Goal: Information Seeking & Learning: Learn about a topic

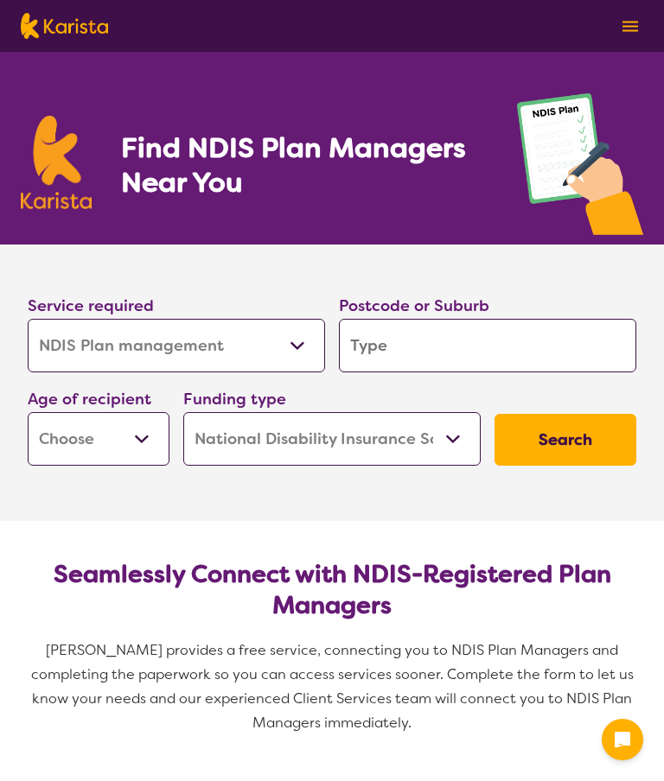
select select "NDIS Plan management"
select select "NDIS"
select select "NDIS Plan management"
select select "NDIS"
click at [392, 345] on input "search" at bounding box center [487, 346] width 297 height 54
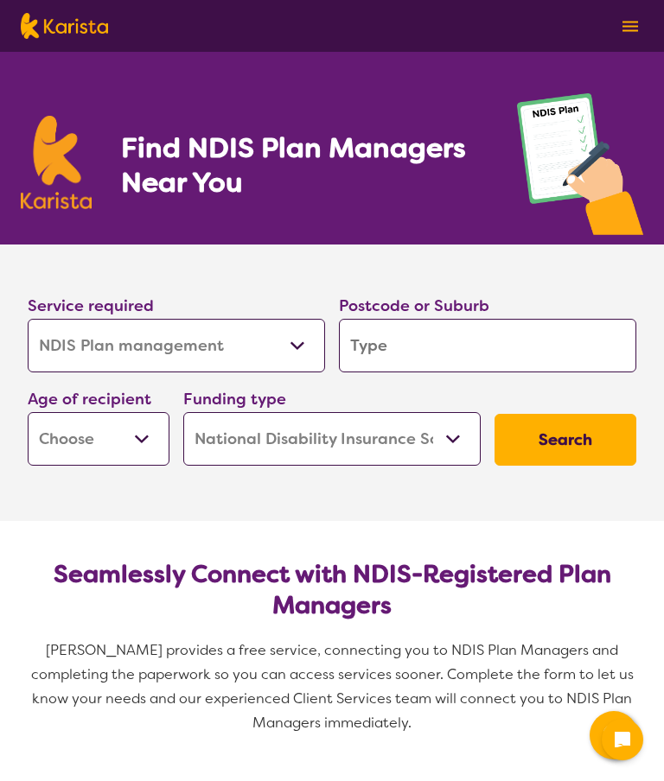
type input "2"
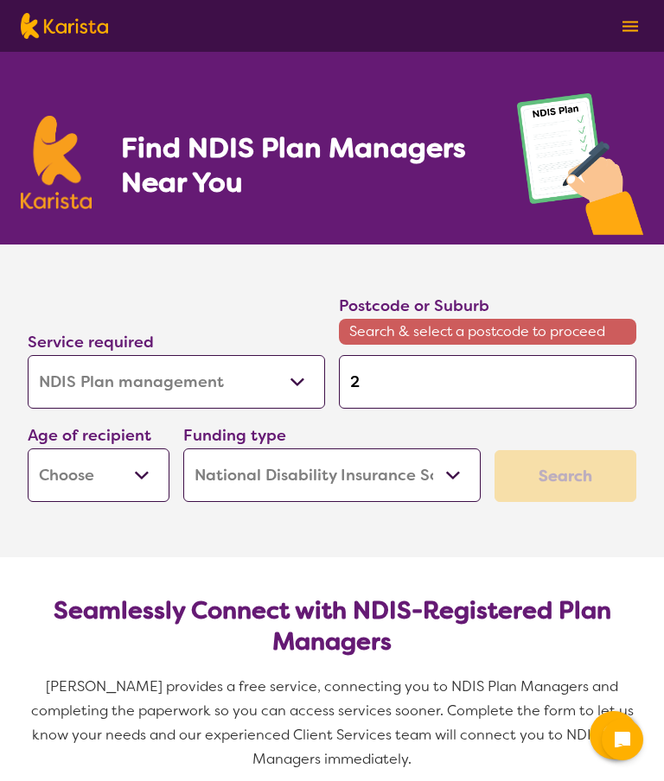
type input "21"
type input "210"
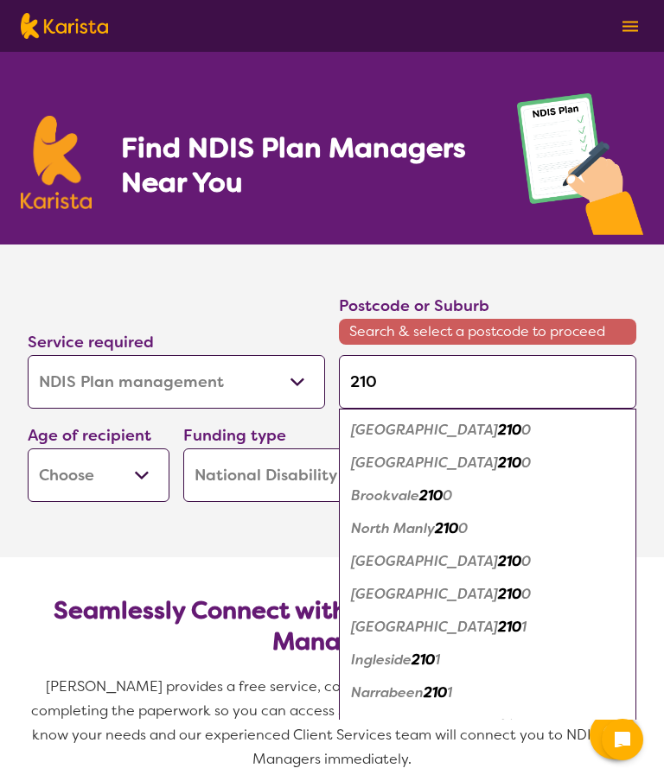
type input "2106"
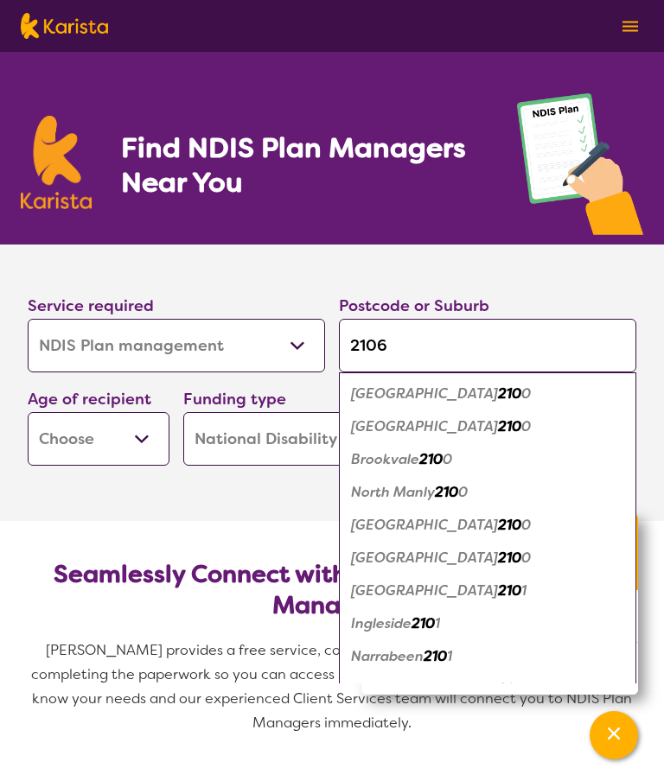
type input "2106"
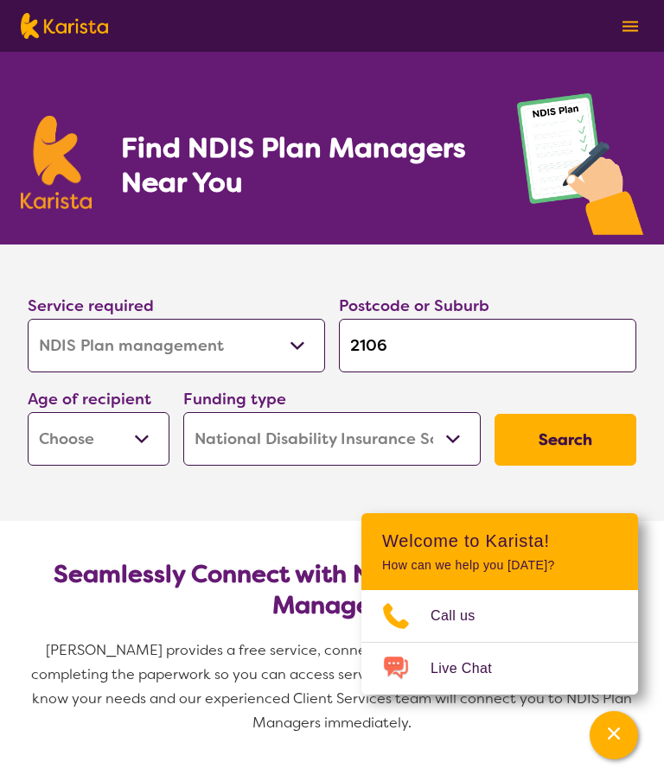
click at [93, 437] on select "Early Childhood - 0 to 9 Child - 10 to 11 Adolescent - 12 to 17 Adult - 18 to 6…" at bounding box center [99, 439] width 142 height 54
select select "AG"
click at [240, 440] on select "Home Care Package (HCP) National Disability Insurance Scheme (NDIS) I don't know" at bounding box center [331, 439] width 297 height 54
click at [566, 439] on button "Search" at bounding box center [565, 440] width 142 height 52
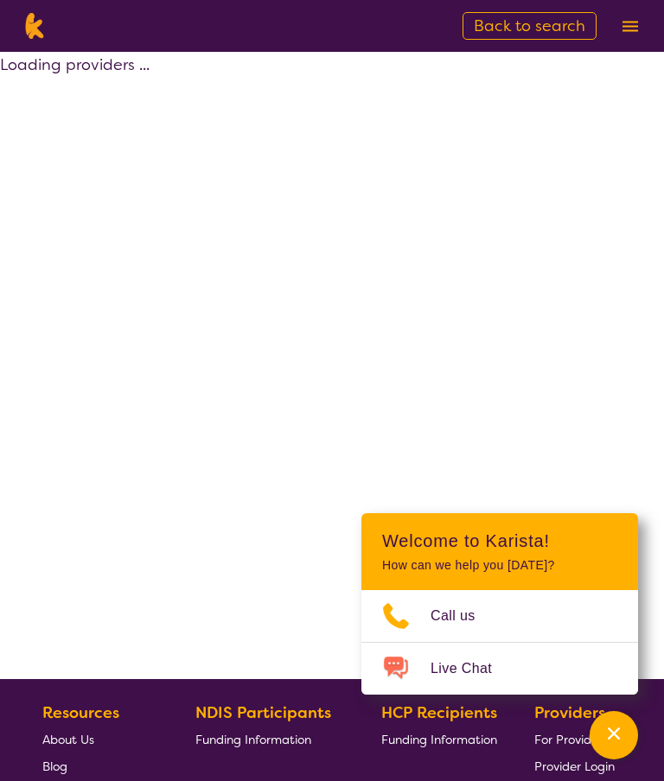
select select "by_score"
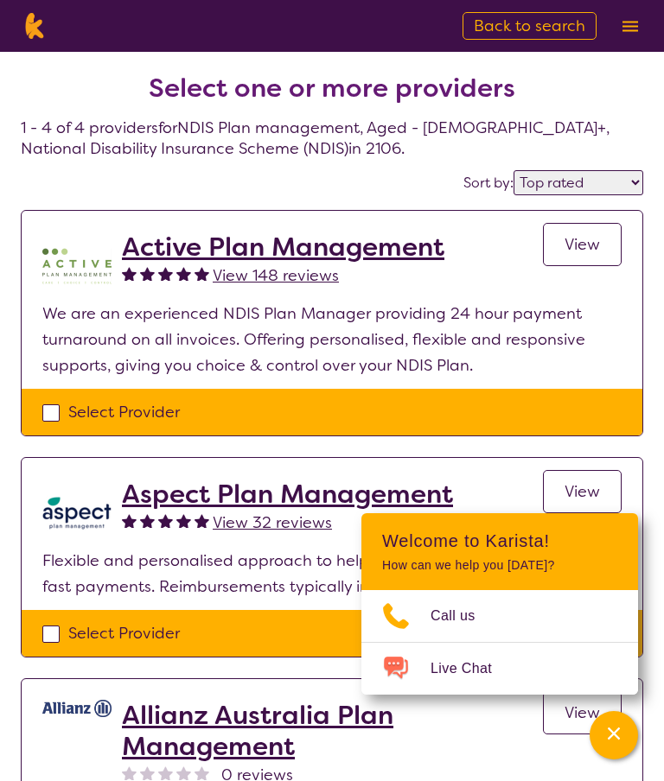
click at [515, 29] on span "Back to search" at bounding box center [530, 26] width 112 height 21
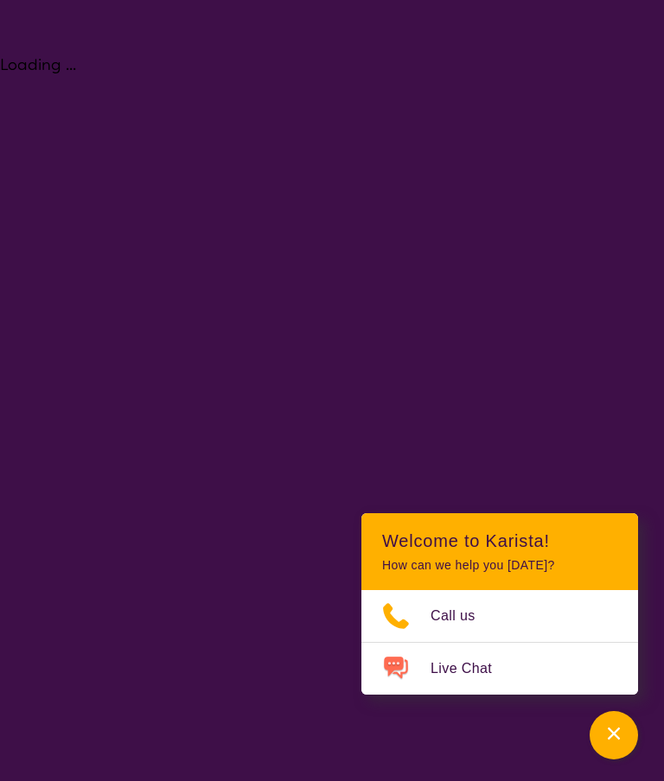
select select "NDIS Plan management"
select select "AG"
select select "NDIS"
select select "NDIS Plan management"
select select "AG"
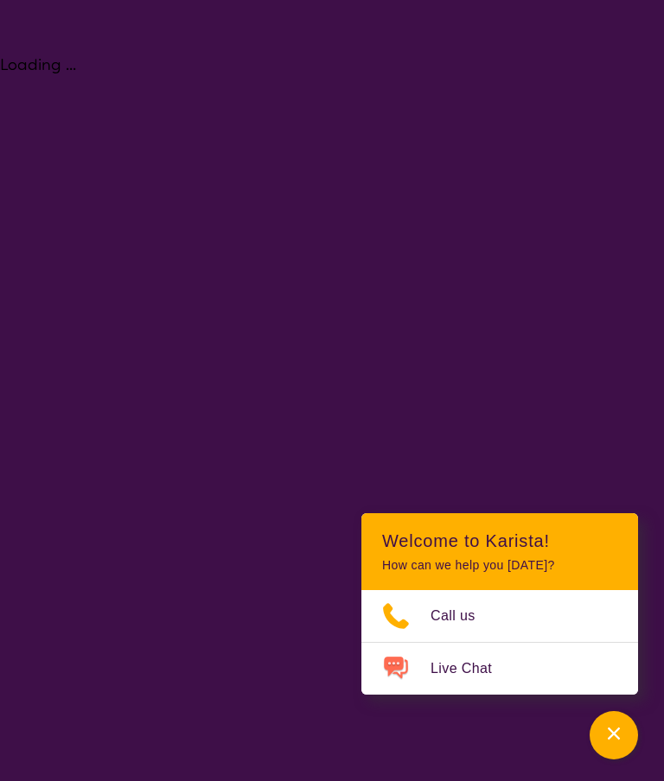
select select "NDIS"
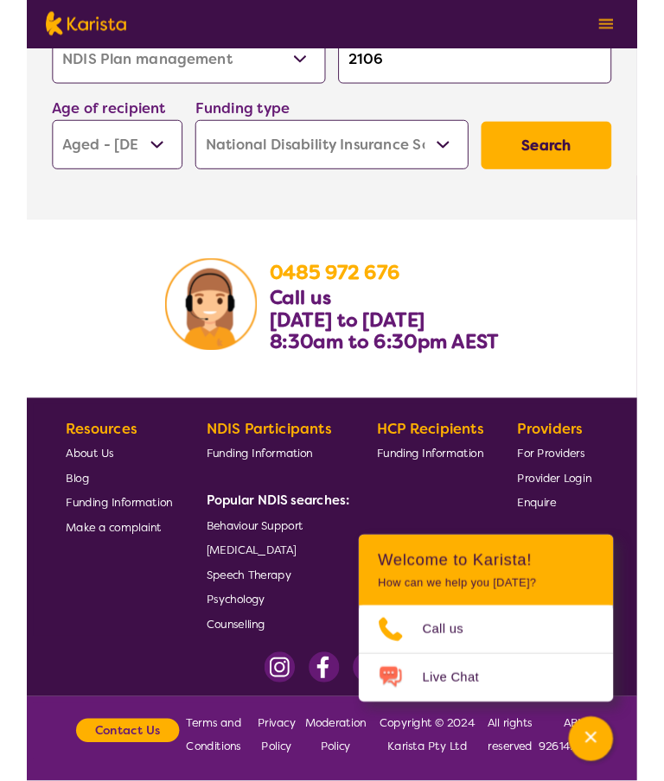
scroll to position [3121, 0]
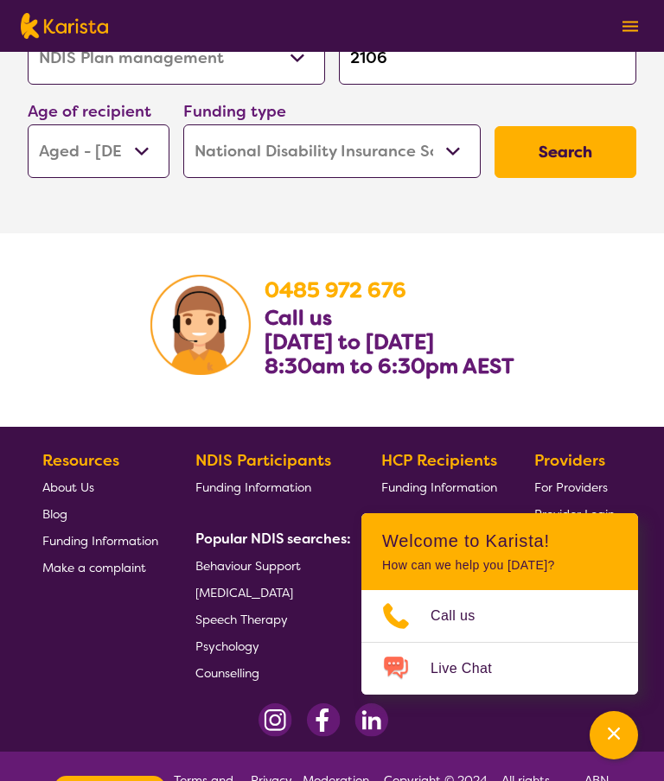
click at [438, 491] on span "Funding Information" at bounding box center [439, 488] width 116 height 16
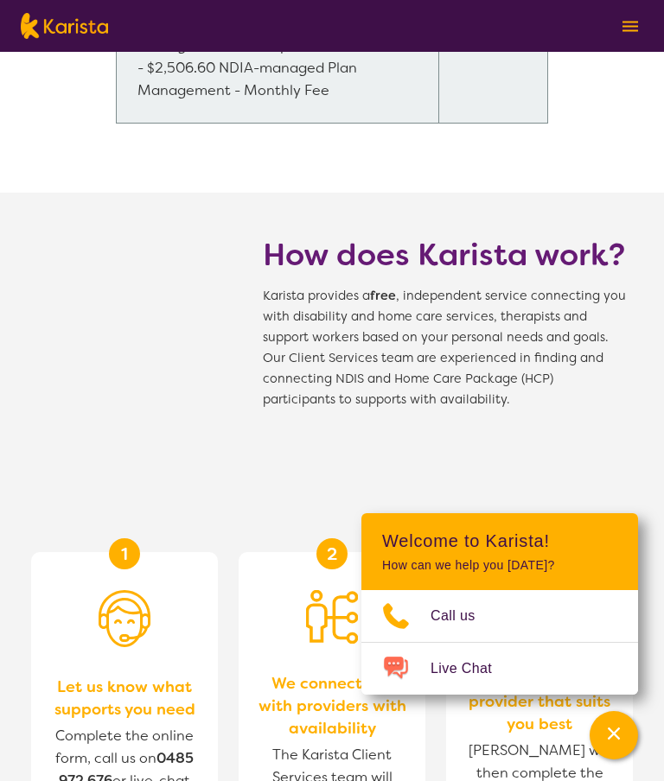
scroll to position [1820, 0]
